Goal: Task Accomplishment & Management: Manage account settings

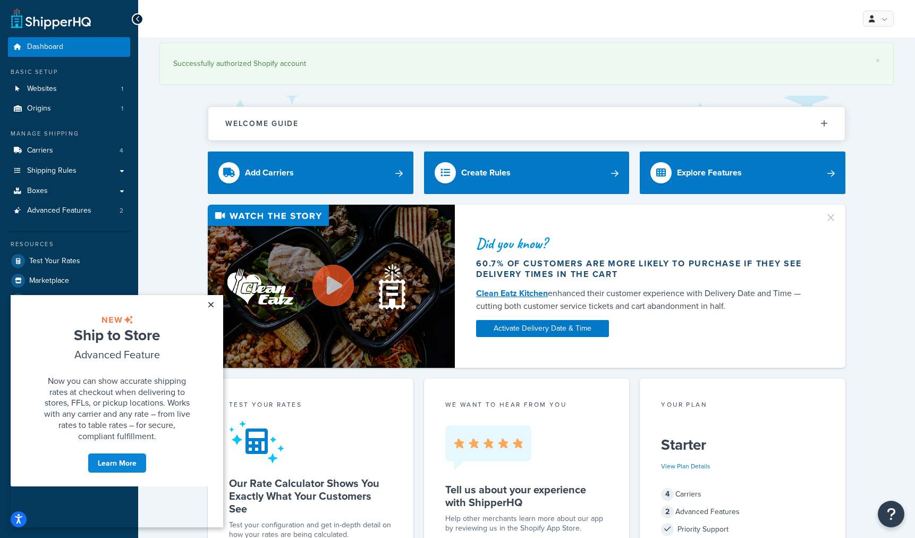
click at [208, 304] on link "×" at bounding box center [210, 304] width 19 height 19
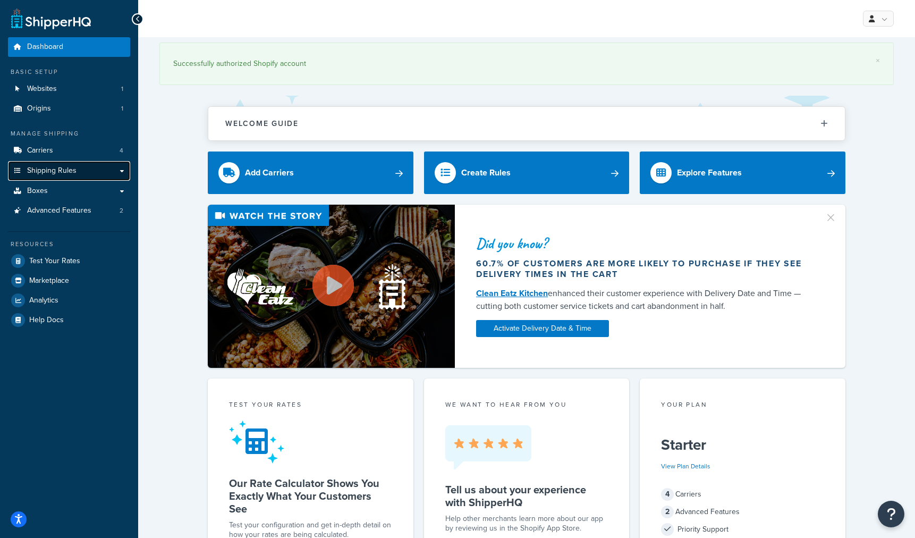
click at [70, 174] on span "Shipping Rules" at bounding box center [51, 170] width 49 height 9
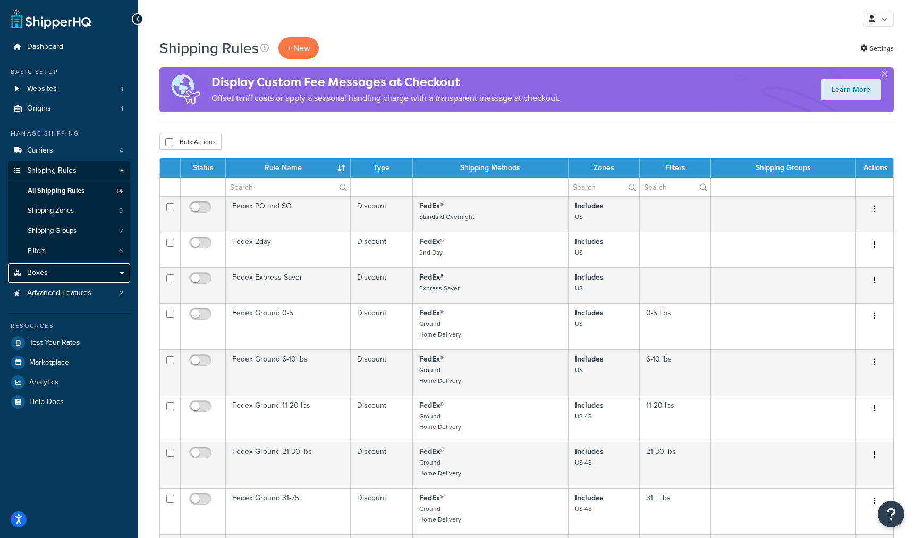
click at [60, 265] on link "Boxes" at bounding box center [69, 273] width 122 height 20
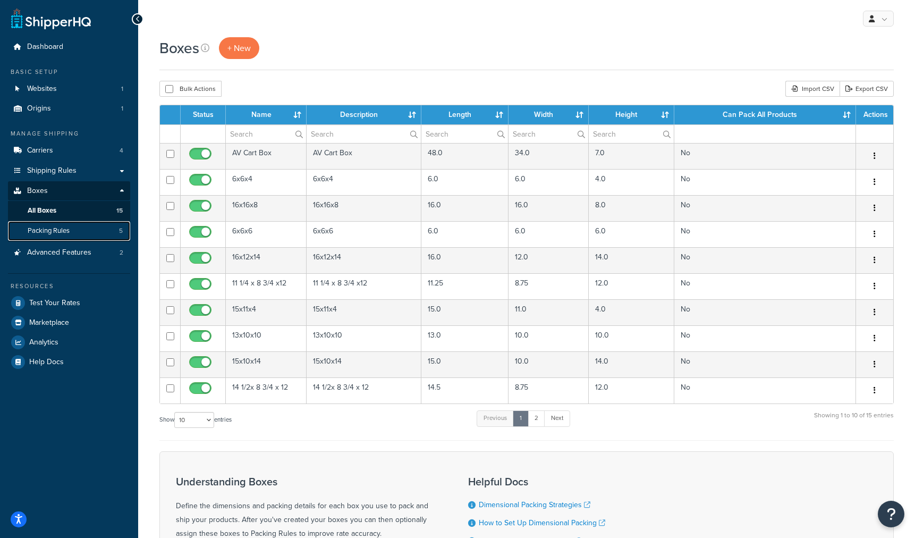
click at [104, 227] on link "Packing Rules 5" at bounding box center [69, 231] width 122 height 20
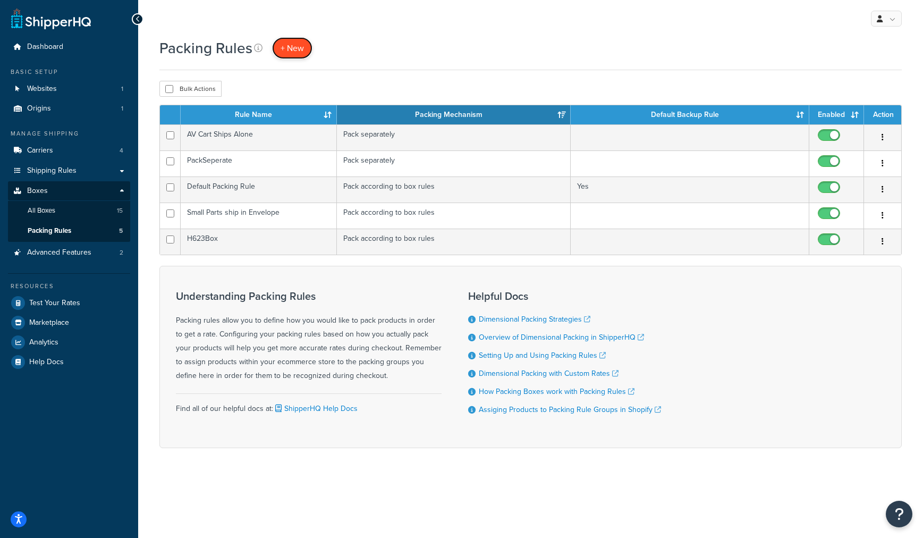
click at [298, 50] on span "+ New" at bounding box center [292, 48] width 23 height 12
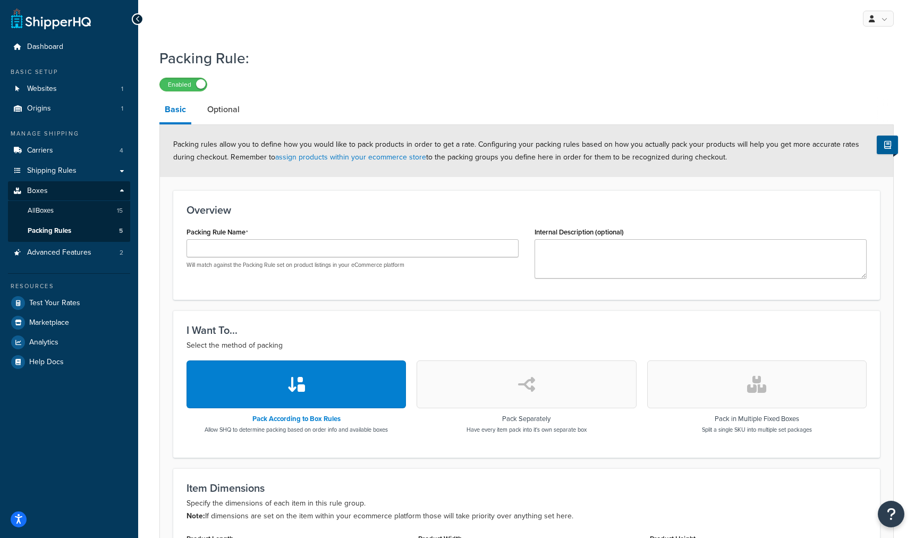
click at [717, 383] on button "button" at bounding box center [756, 384] width 219 height 48
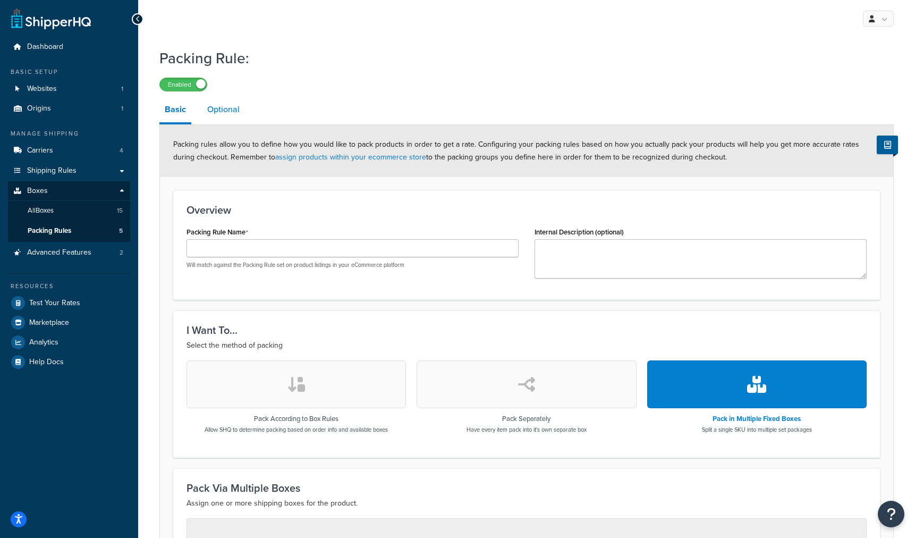
click at [221, 114] on link "Optional" at bounding box center [223, 110] width 43 height 26
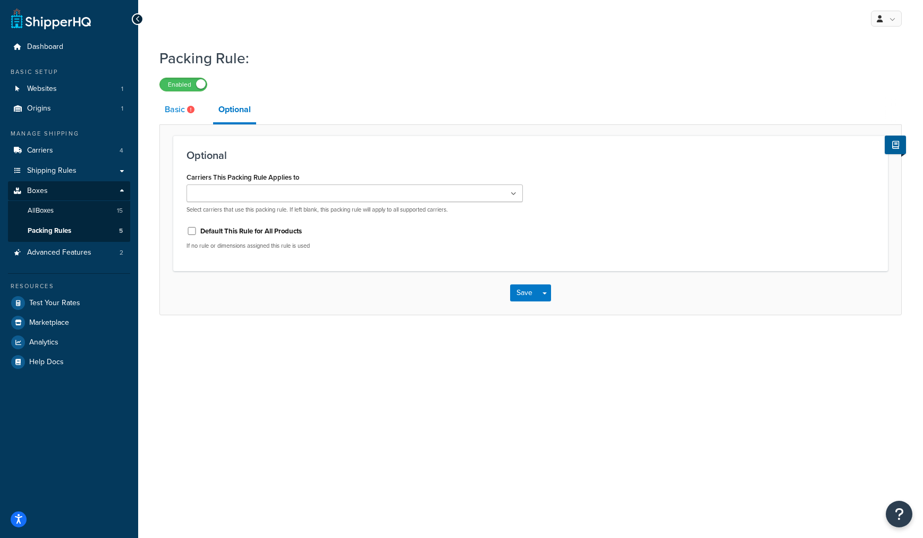
click at [173, 114] on link "Basic" at bounding box center [180, 110] width 43 height 26
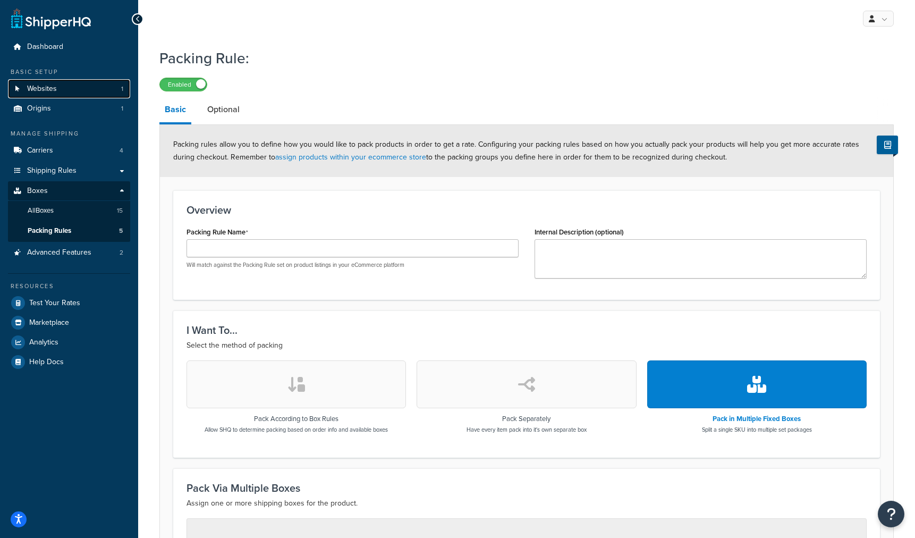
click at [57, 90] on link "Websites 1" at bounding box center [69, 89] width 122 height 20
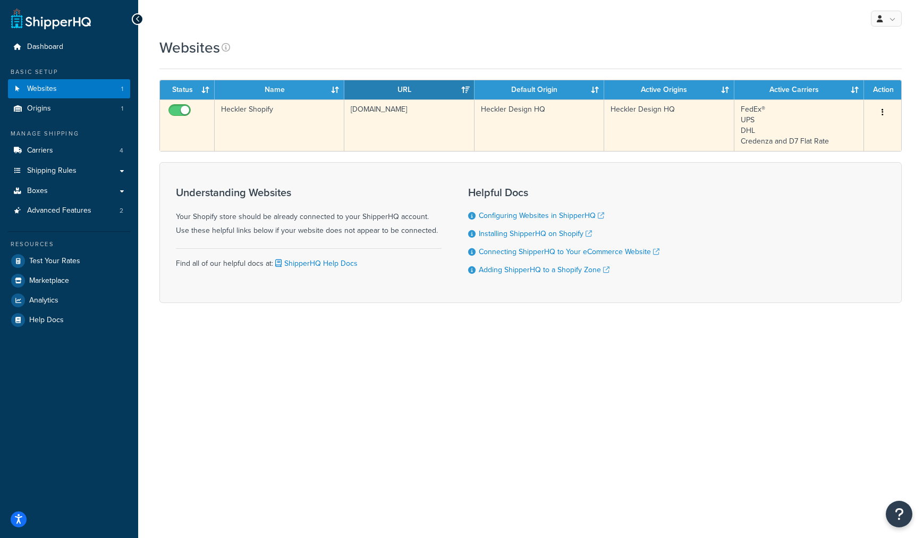
click at [312, 126] on td "Heckler Shopify" at bounding box center [280, 125] width 130 height 52
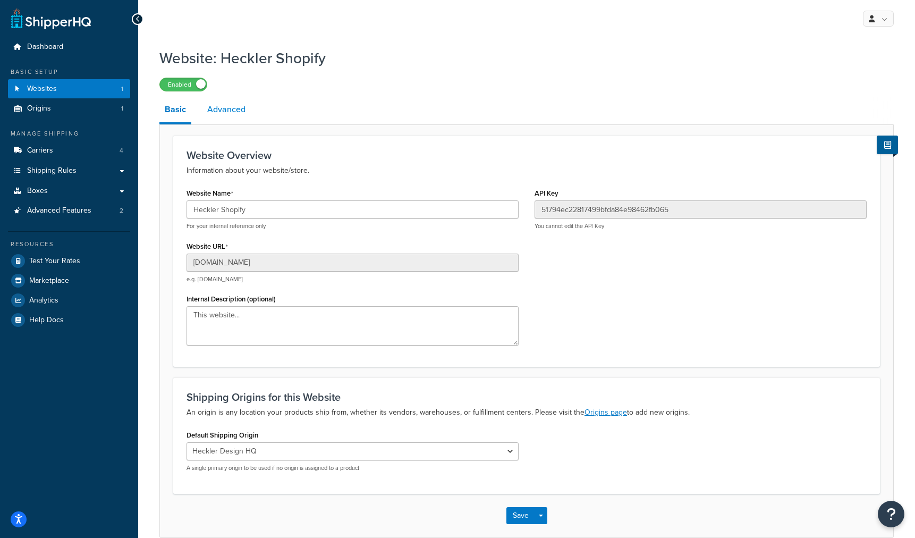
click at [230, 106] on link "Advanced" at bounding box center [226, 110] width 49 height 26
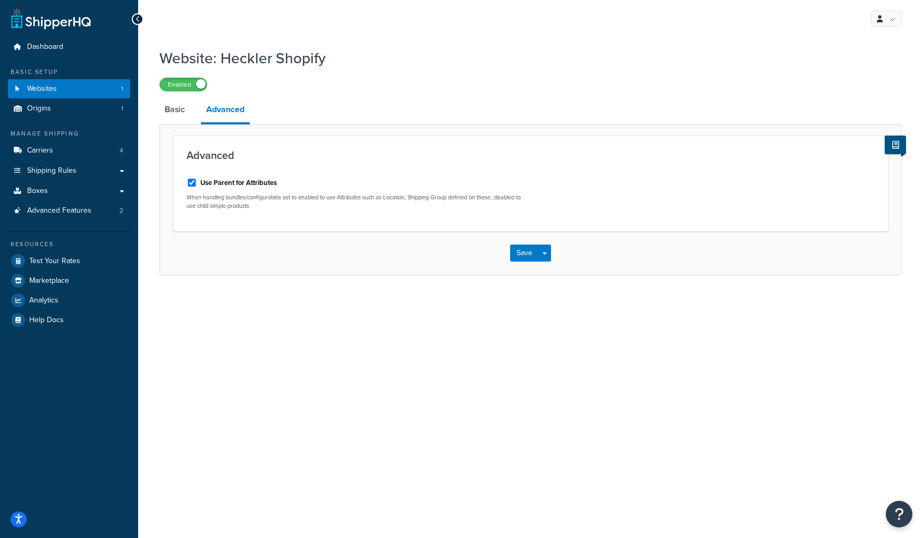
click at [895, 139] on button at bounding box center [895, 144] width 21 height 19
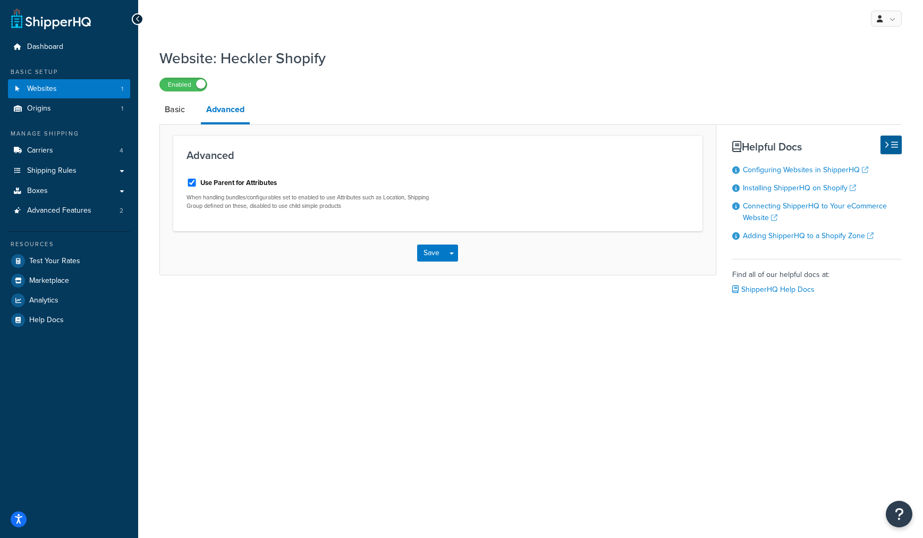
click at [225, 191] on div "Use Parent for Attributes When handling bundles/configurables set to enabled to…" at bounding box center [308, 192] width 243 height 36
click at [222, 188] on label "Use Parent for Attributes" at bounding box center [238, 183] width 77 height 10
click at [197, 187] on input "Use Parent for Attributes" at bounding box center [192, 183] width 11 height 8
checkbox input "false"
click at [428, 255] on button "Save" at bounding box center [431, 252] width 29 height 17
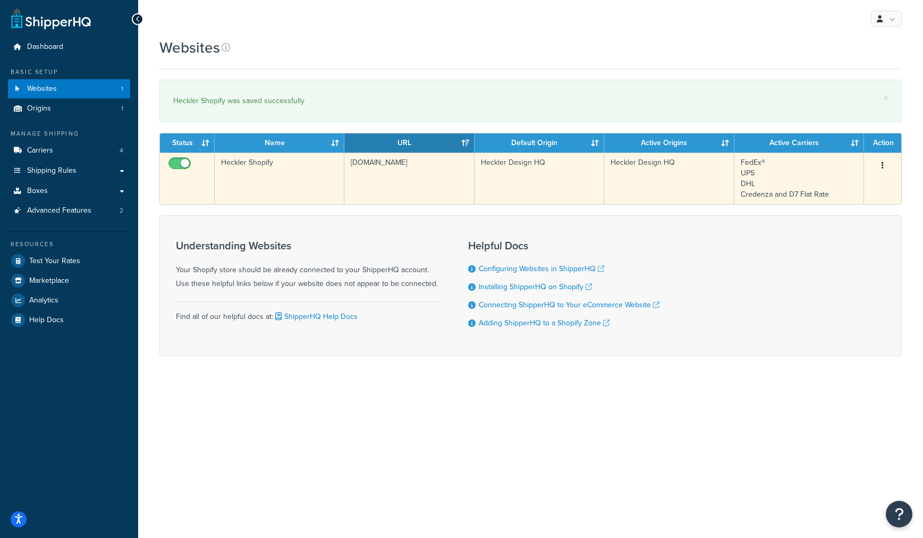
click at [882, 165] on icon "button" at bounding box center [882, 165] width 2 height 7
click at [820, 183] on link "Edit" at bounding box center [840, 187] width 84 height 22
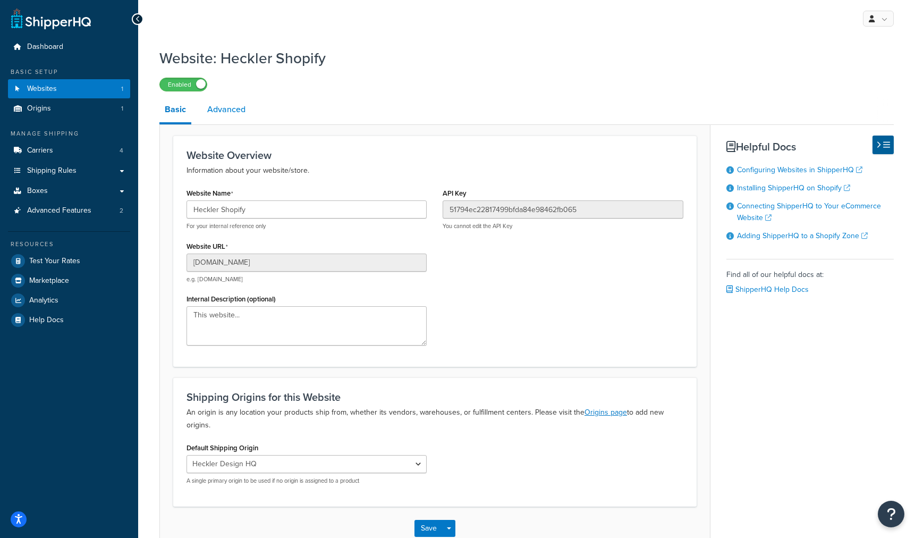
click at [213, 106] on link "Advanced" at bounding box center [226, 110] width 49 height 26
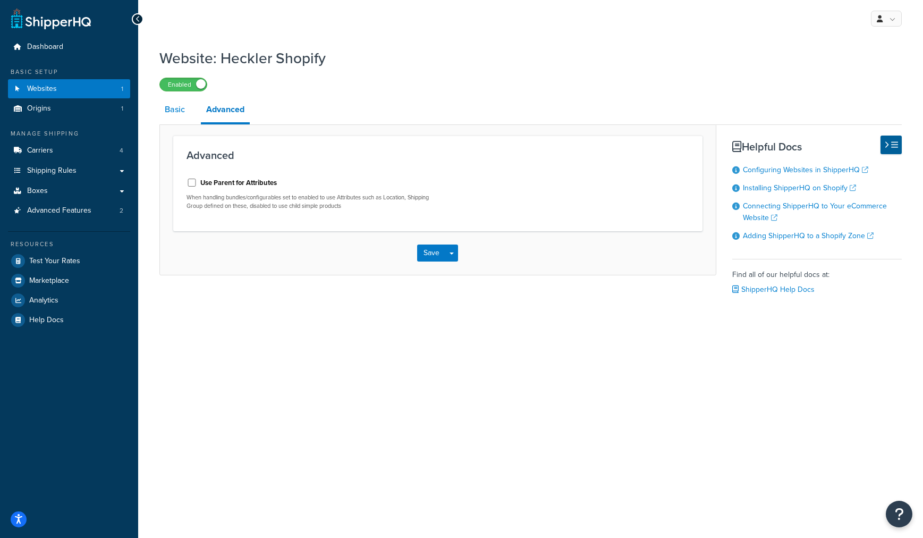
click at [168, 114] on link "Basic" at bounding box center [174, 110] width 31 height 26
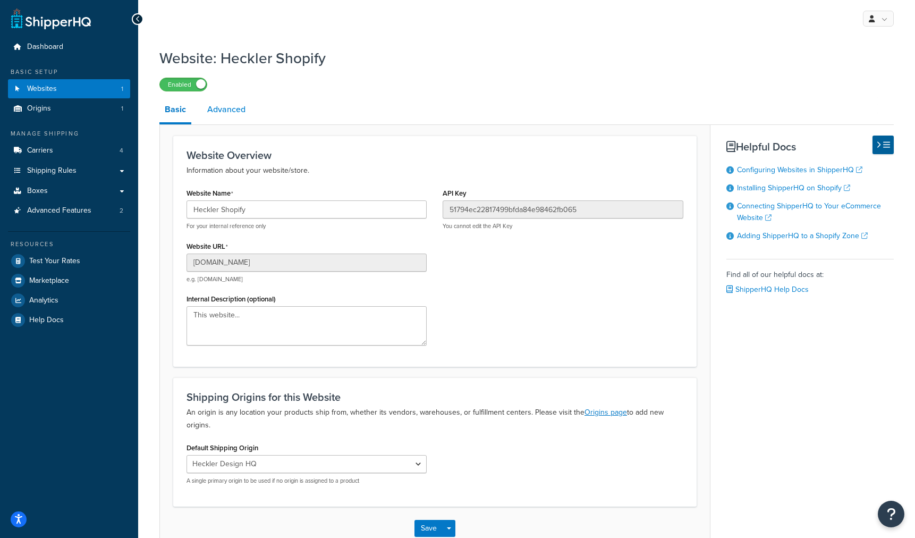
click at [222, 105] on link "Advanced" at bounding box center [226, 110] width 49 height 26
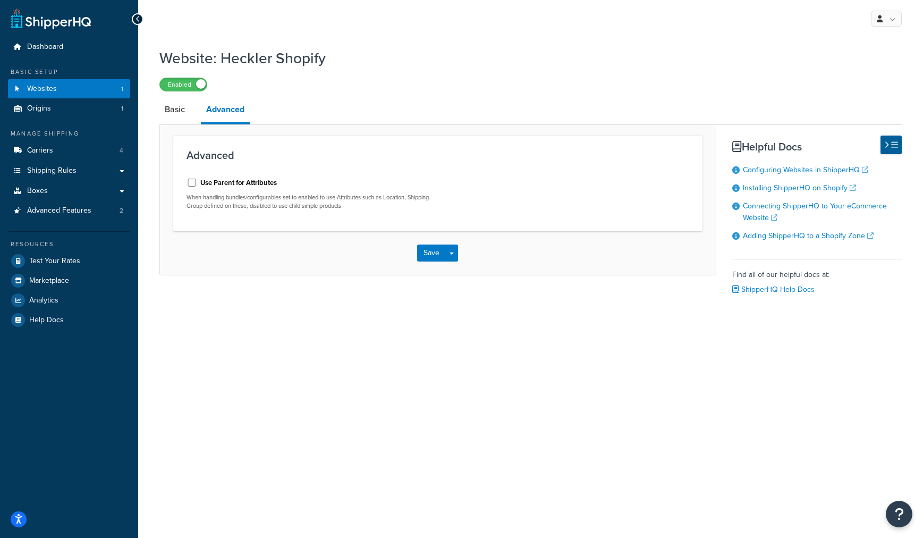
click at [209, 183] on label "Use Parent for Attributes" at bounding box center [238, 183] width 77 height 10
click at [197, 183] on input "Use Parent for Attributes" at bounding box center [192, 183] width 11 height 8
checkbox input "true"
click at [433, 254] on button "Save" at bounding box center [431, 252] width 29 height 17
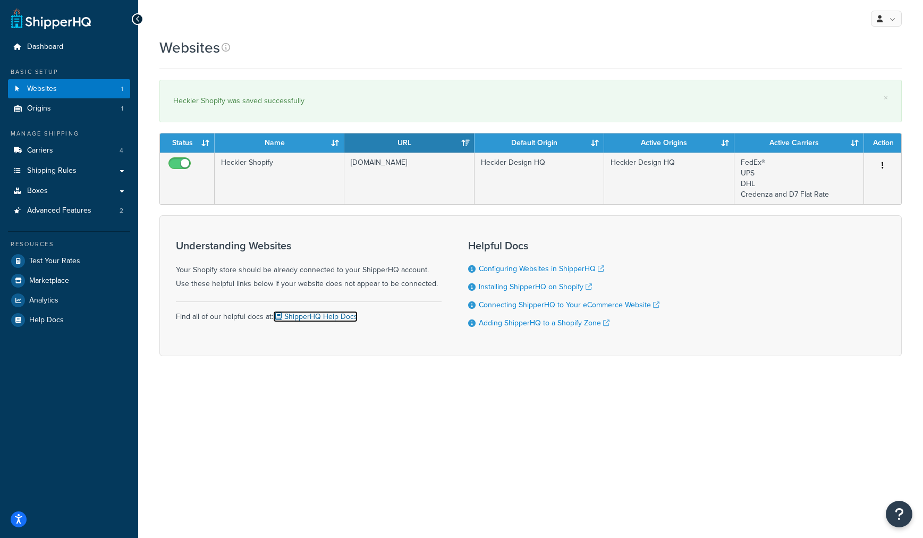
click at [324, 319] on link "ShipperHQ Help Docs" at bounding box center [315, 316] width 84 height 11
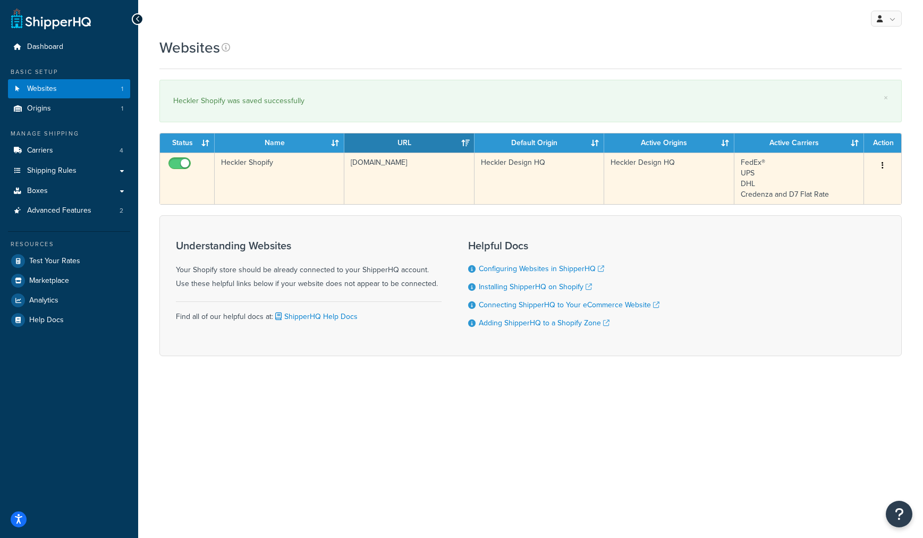
click at [887, 165] on button "button" at bounding box center [882, 165] width 15 height 17
click at [845, 191] on link "Edit" at bounding box center [840, 187] width 84 height 22
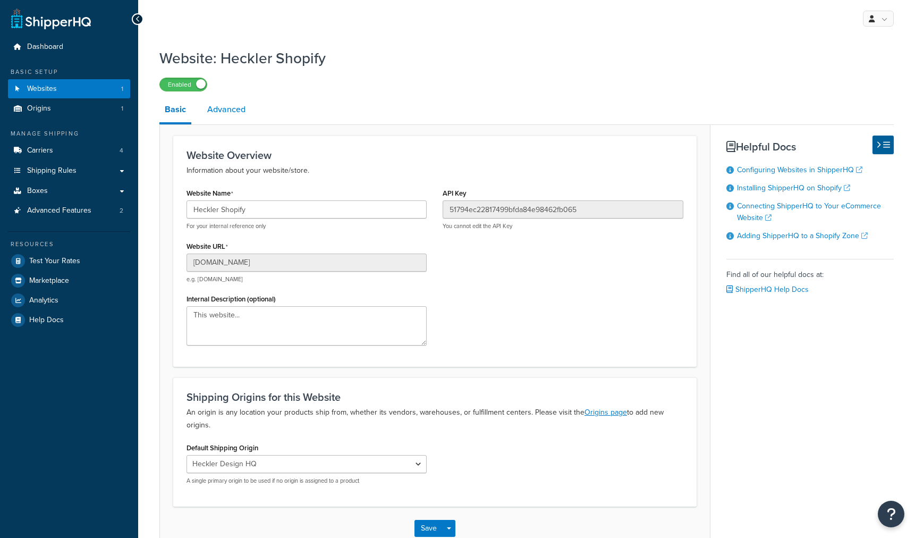
click at [225, 103] on link "Advanced" at bounding box center [226, 110] width 49 height 26
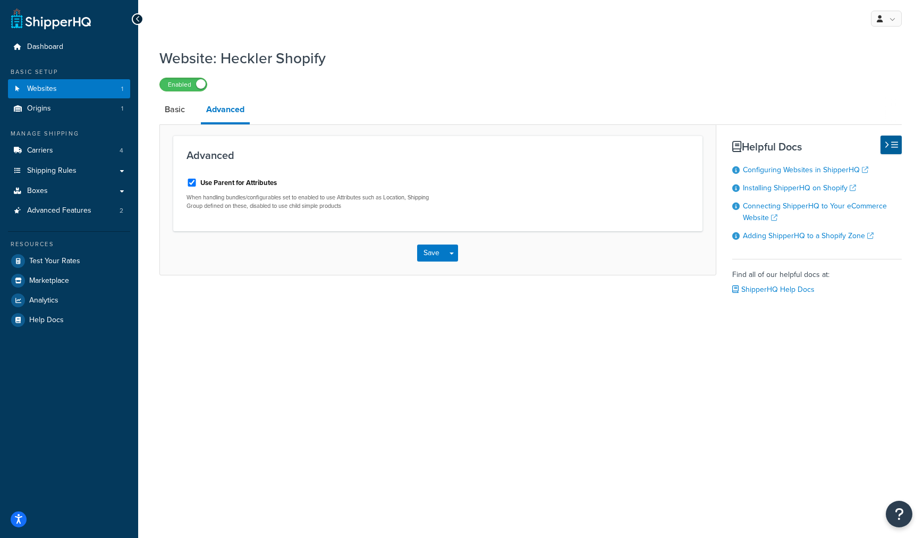
click at [232, 179] on label "Use Parent for Attributes" at bounding box center [238, 183] width 77 height 10
click at [197, 179] on input "Use Parent for Attributes" at bounding box center [192, 183] width 11 height 8
checkbox input "false"
click at [431, 252] on button "Save" at bounding box center [431, 252] width 29 height 17
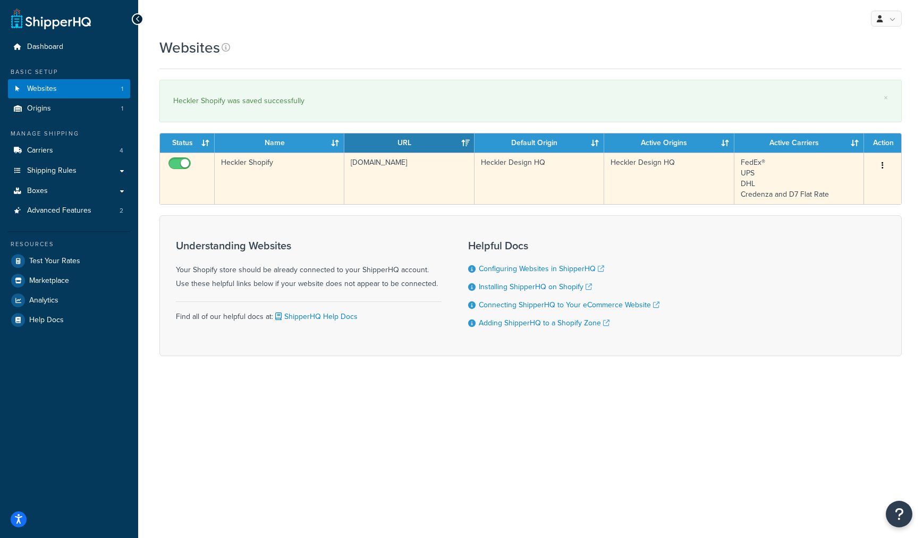
click at [877, 167] on button "button" at bounding box center [882, 165] width 15 height 17
click at [853, 183] on link "Edit" at bounding box center [840, 187] width 84 height 22
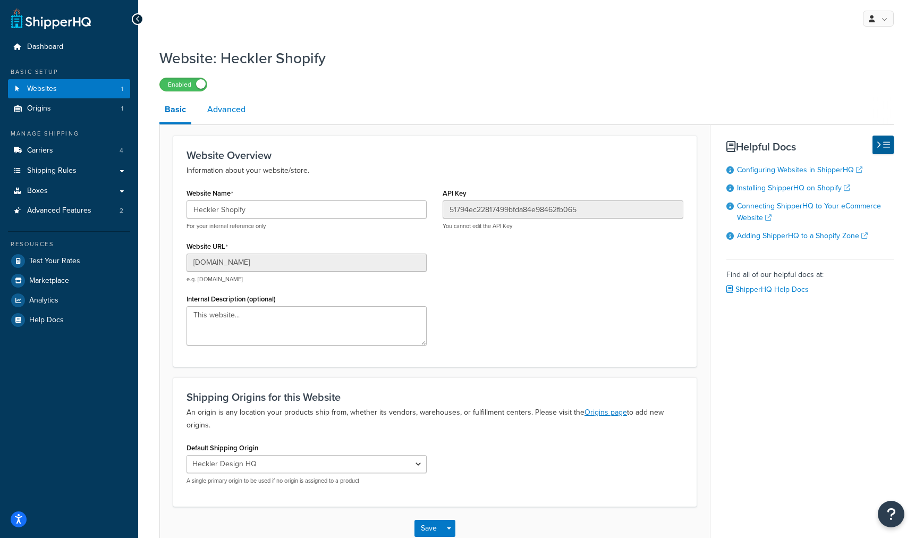
click at [227, 112] on link "Advanced" at bounding box center [226, 110] width 49 height 26
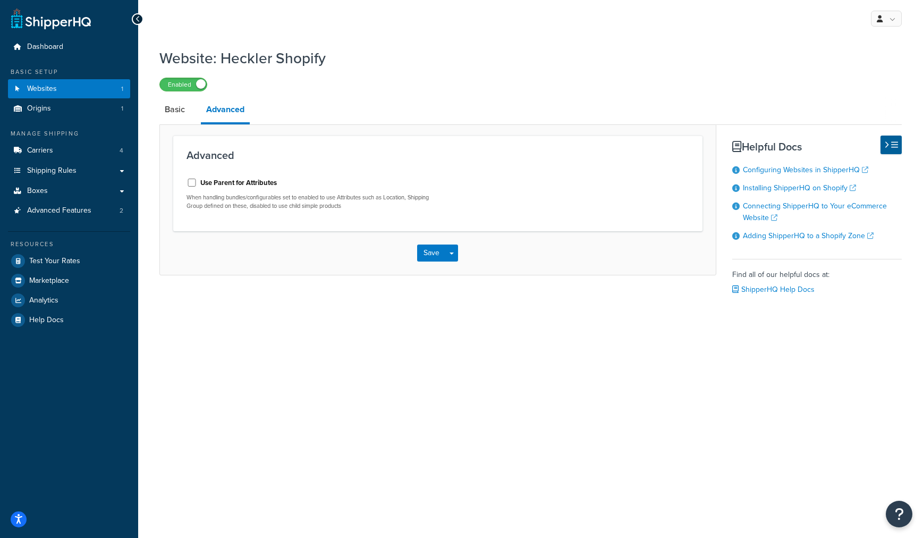
click at [231, 177] on div "Use Parent for Attributes" at bounding box center [308, 182] width 243 height 16
click at [244, 191] on div "Use Parent for Attributes When handling bundles/configurables set to enabled to…" at bounding box center [308, 192] width 243 height 36
click at [242, 184] on label "Use Parent for Attributes" at bounding box center [238, 183] width 77 height 10
click at [197, 184] on input "Use Parent for Attributes" at bounding box center [192, 183] width 11 height 8
checkbox input "true"
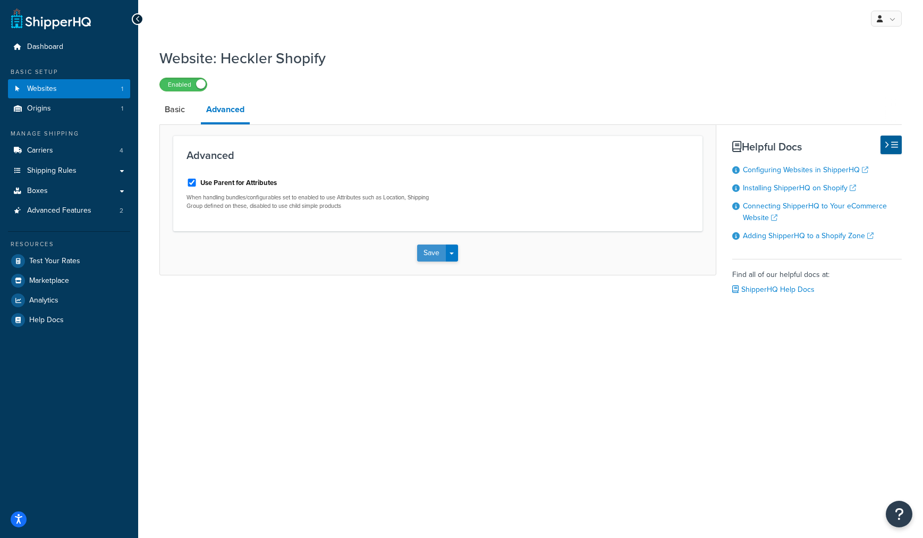
click at [423, 256] on button "Save" at bounding box center [431, 252] width 29 height 17
